Goal: Obtain resource: Download file/media

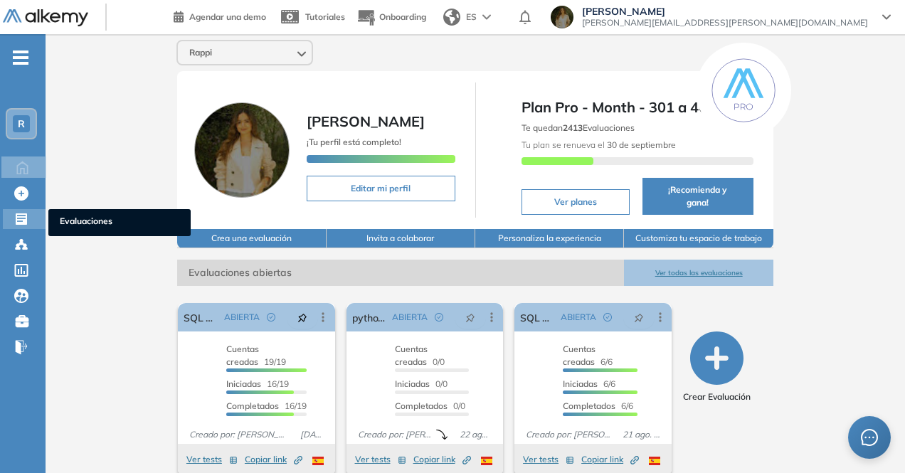
click at [25, 218] on icon at bounding box center [21, 219] width 14 height 14
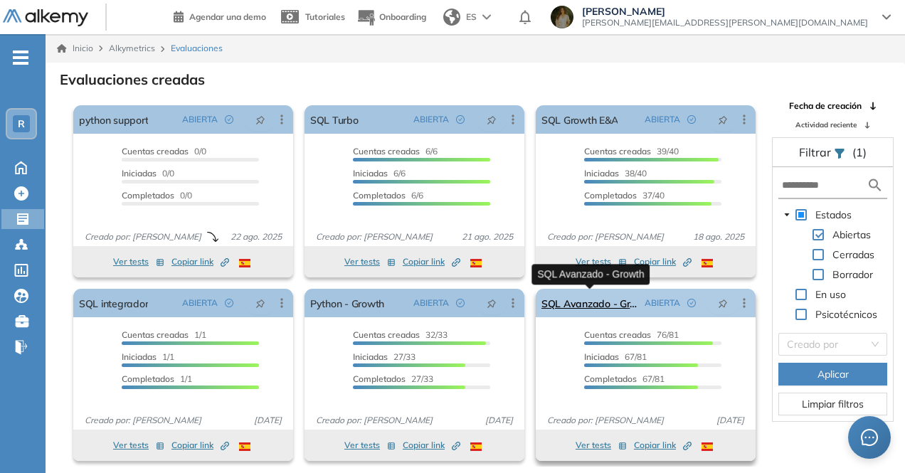
click at [591, 304] on link "SQL Avanzado - Growth" at bounding box center [589, 303] width 97 height 28
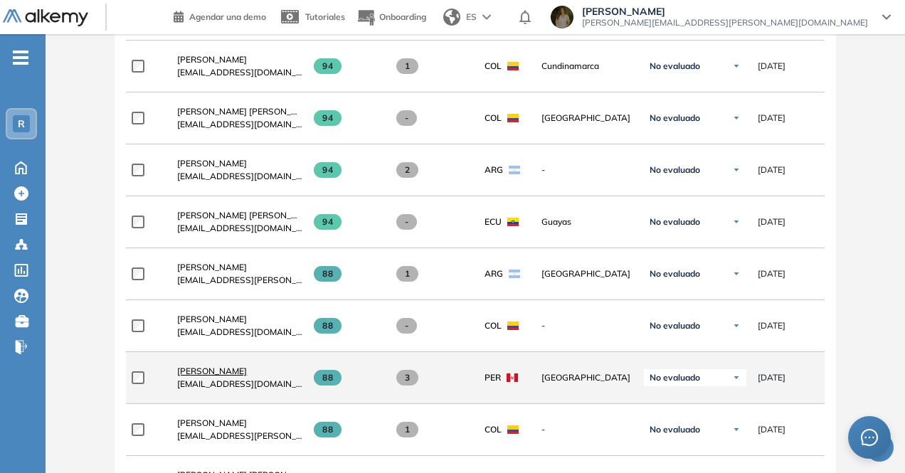
scroll to position [640, 0]
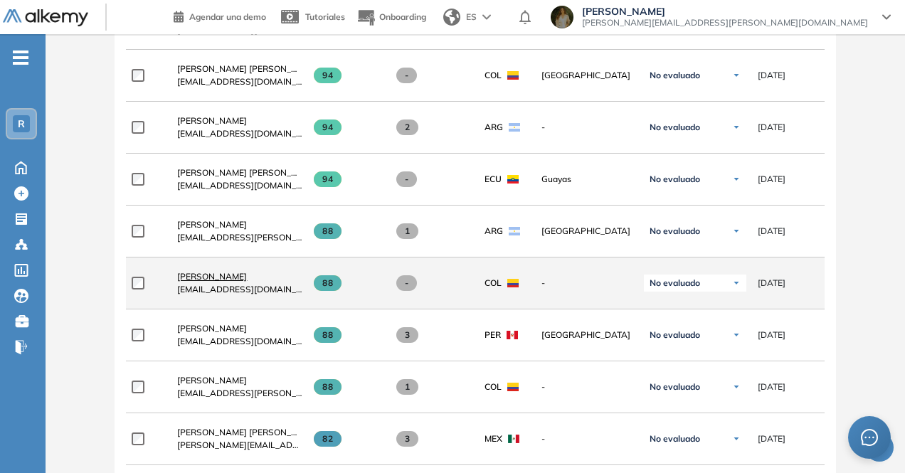
click at [233, 280] on span "[PERSON_NAME]" at bounding box center [212, 276] width 70 height 11
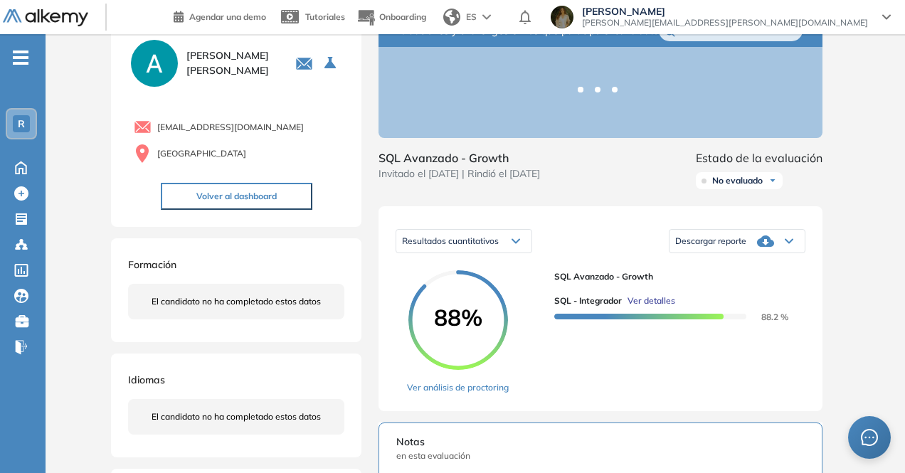
scroll to position [71, 0]
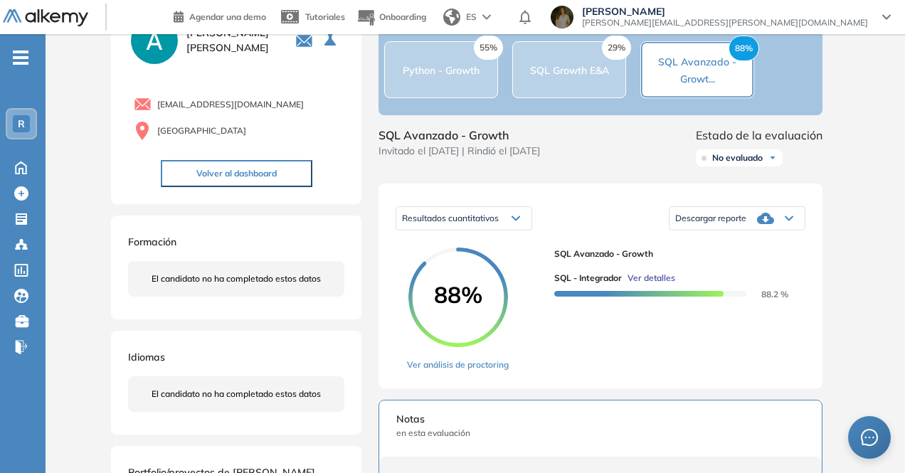
click at [743, 226] on div "Descargar reporte" at bounding box center [736, 218] width 135 height 28
click at [602, 236] on div "Resultados cuantitativos Resultados cuantitativos Descargar reporte Descargar i…" at bounding box center [601, 219] width 410 height 36
click at [726, 224] on span "Descargar reporte" at bounding box center [710, 218] width 71 height 11
click at [751, 246] on li "Descargar informe completo" at bounding box center [728, 239] width 105 height 14
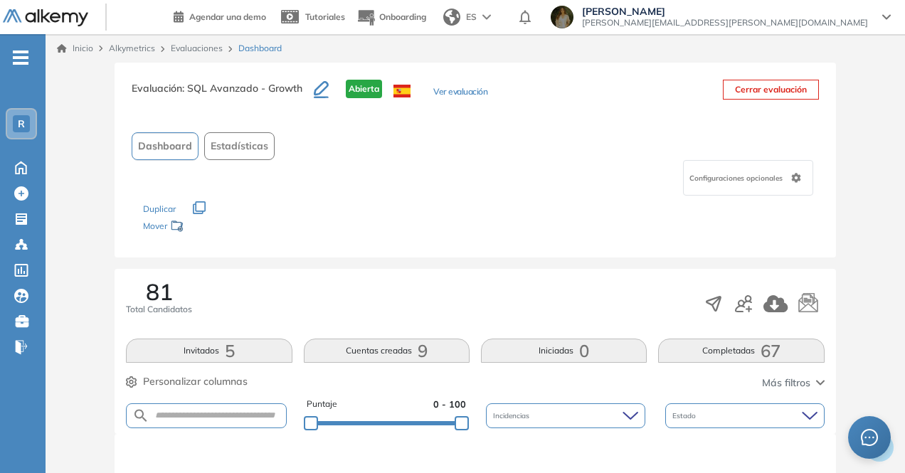
click at [443, 93] on button "Ver evaluación" at bounding box center [460, 92] width 54 height 15
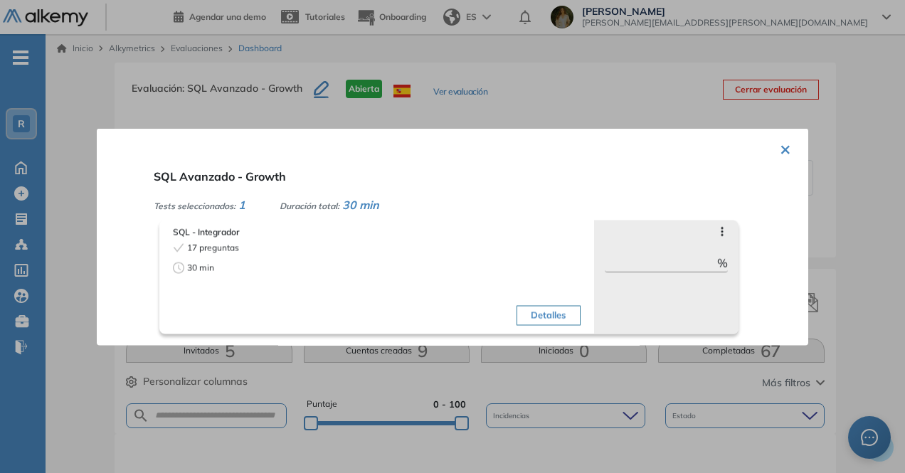
click at [780, 151] on button "×" at bounding box center [785, 148] width 11 height 28
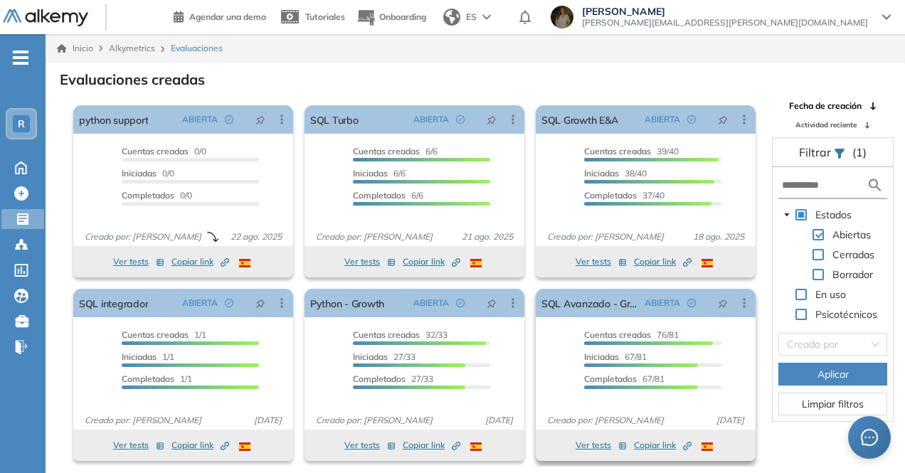
click at [670, 440] on span "Copiar link Created by potrace 1.16, written by [PERSON_NAME] [DATE]-[DATE]" at bounding box center [663, 445] width 58 height 13
